Goal: Find specific page/section: Find specific page/section

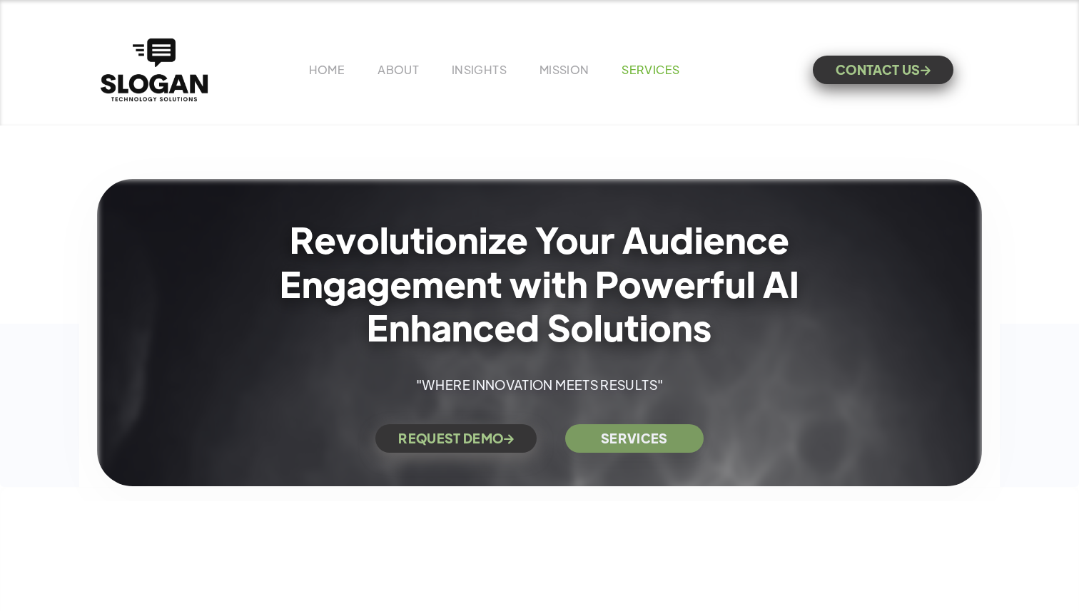
click at [639, 69] on link "SERVICES" at bounding box center [650, 69] width 58 height 15
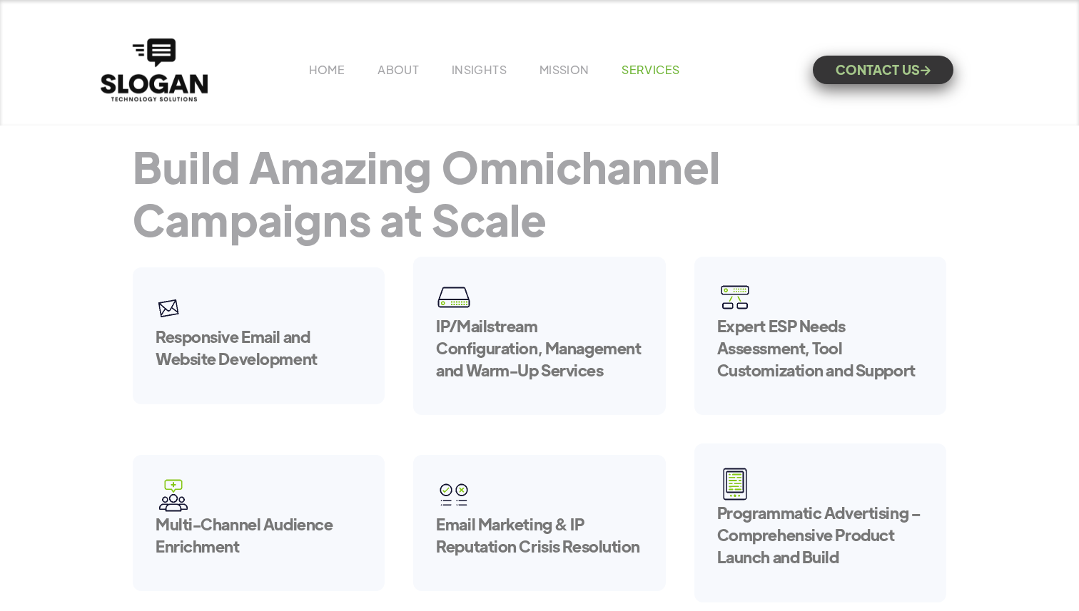
click at [662, 67] on link "SERVICES" at bounding box center [650, 69] width 58 height 15
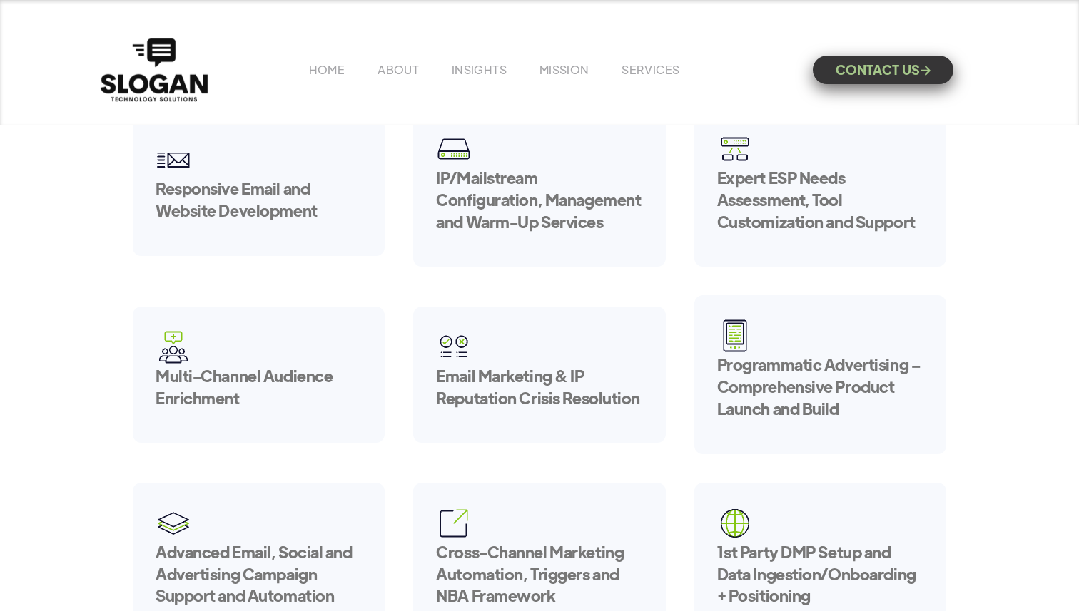
scroll to position [138, 0]
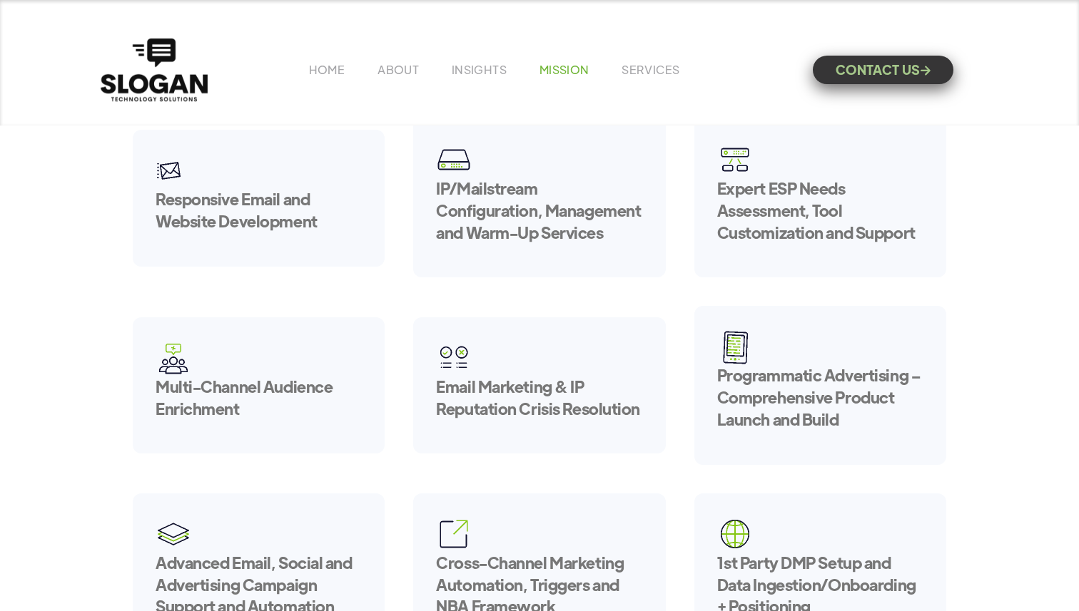
click at [567, 70] on link "MISSION" at bounding box center [564, 69] width 50 height 15
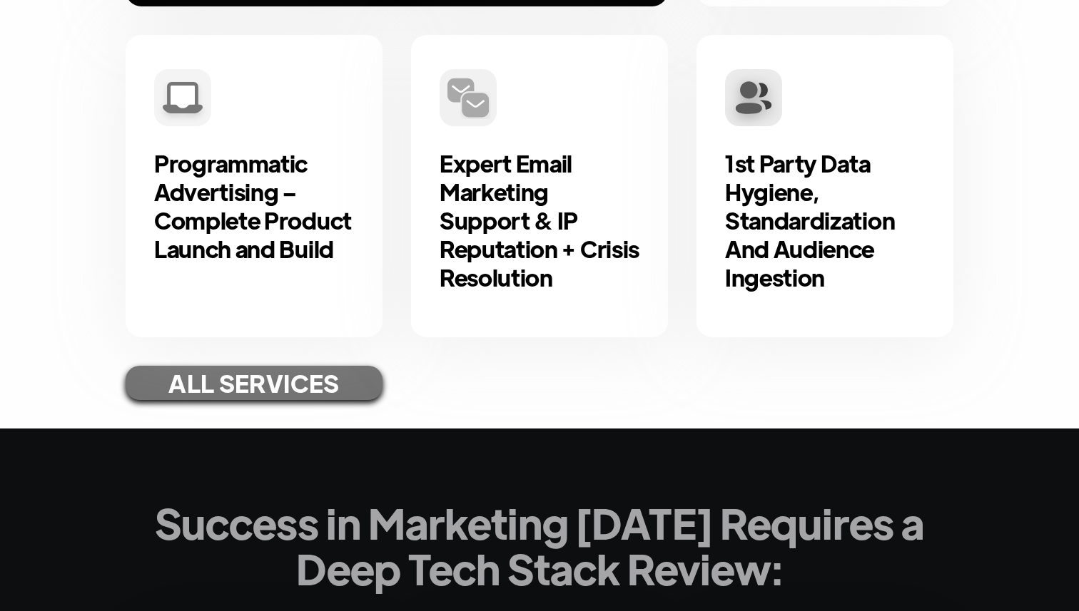
scroll to position [1022, 0]
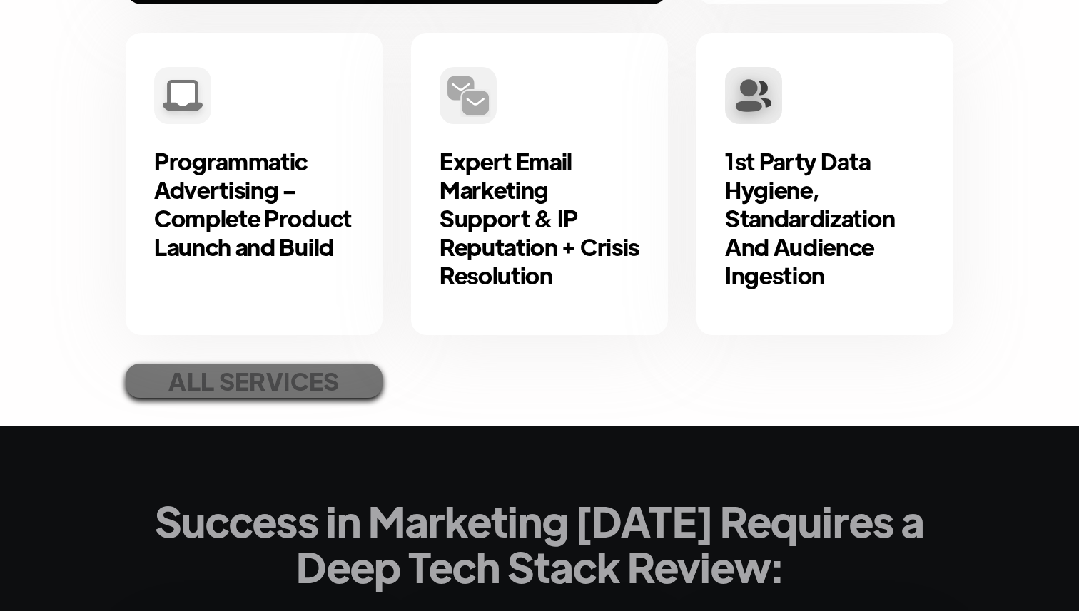
click at [337, 373] on link "ALL SERVICES" at bounding box center [254, 381] width 257 height 34
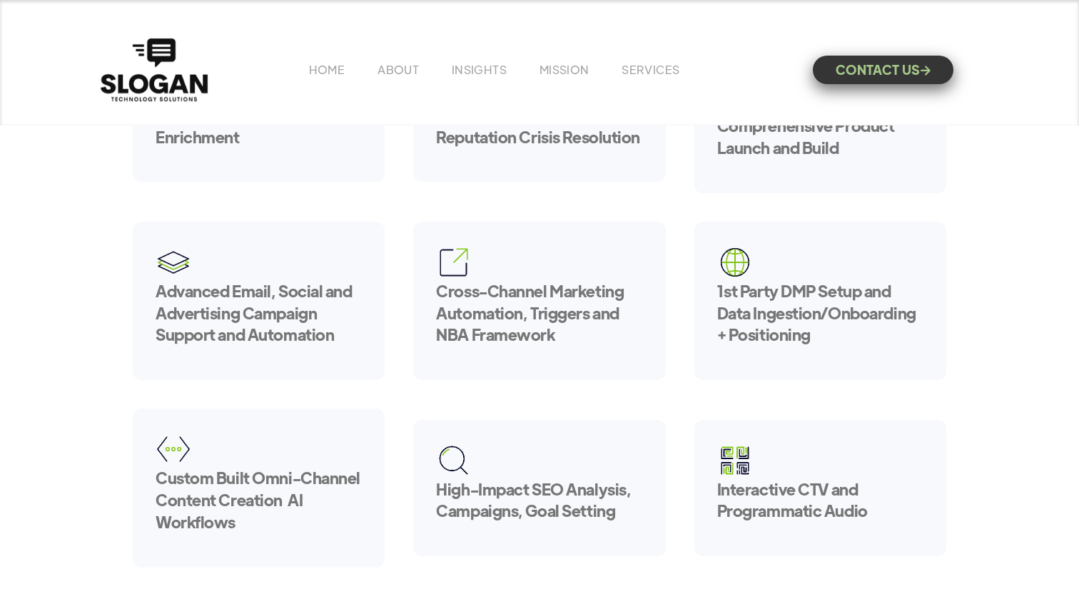
scroll to position [412, 0]
